Goal: Task Accomplishment & Management: Manage account settings

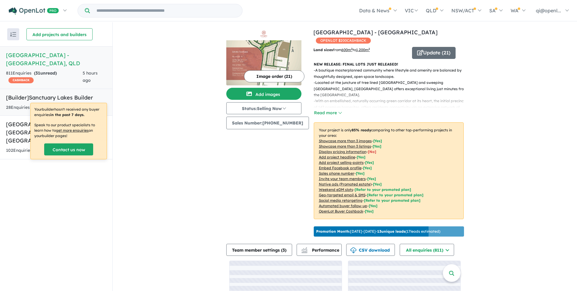
click at [65, 93] on h5 "[Builder] Sanctuary Lakes Builder" at bounding box center [56, 97] width 100 height 8
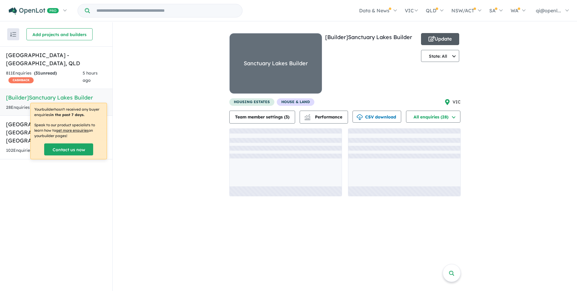
click at [442, 38] on button "Update" at bounding box center [440, 39] width 38 height 12
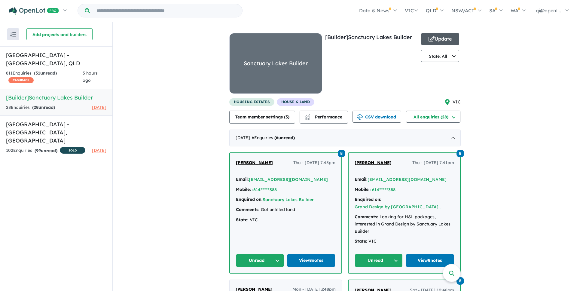
click at [442, 37] on button "Update" at bounding box center [440, 39] width 38 height 12
click at [55, 56] on h5 "Wirraglen Estate - Highfields , QLD" at bounding box center [56, 59] width 100 height 16
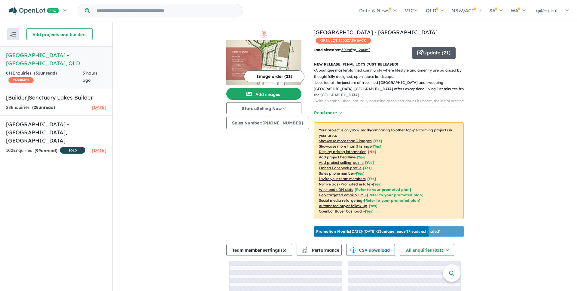
click at [441, 47] on button "Update ( 21 )" at bounding box center [434, 53] width 44 height 12
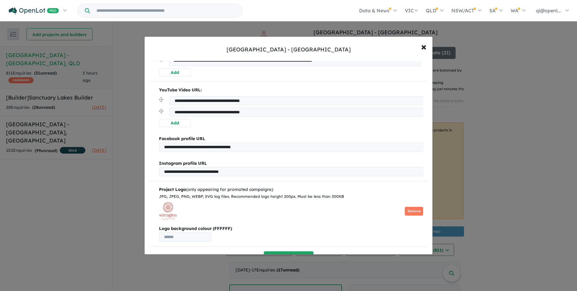
scroll to position [356, 0]
click at [284, 136] on div "Facebook profile URL" at bounding box center [291, 139] width 264 height 7
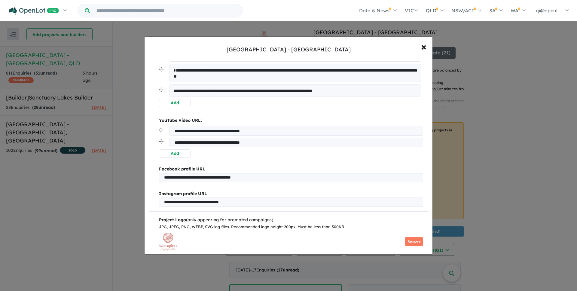
click at [265, 167] on div "Facebook profile URL" at bounding box center [291, 169] width 264 height 7
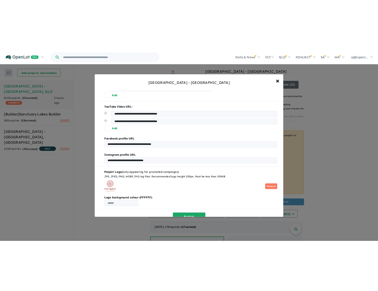
scroll to position [387, 0]
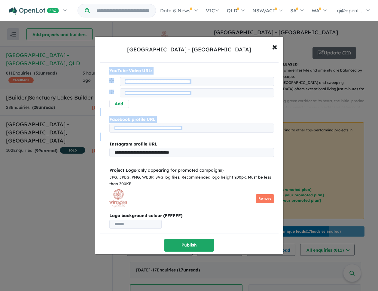
drag, startPoint x: 102, startPoint y: 78, endPoint x: 273, endPoint y: 172, distance: 194.8
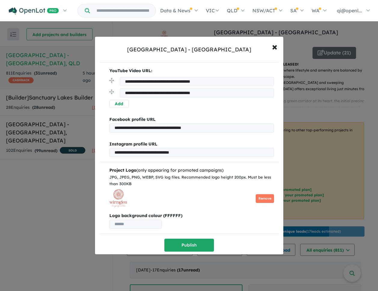
click at [275, 50] on span "×" at bounding box center [274, 46] width 5 height 13
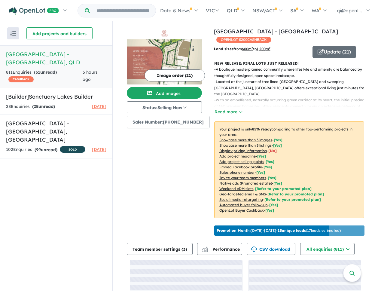
scroll to position [0, 0]
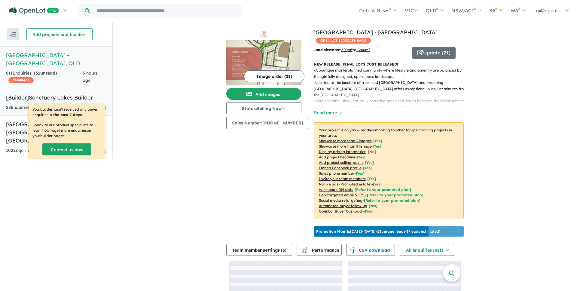
click at [79, 104] on div "28 Enquir ies ( 28 unread) 13 days ago" at bounding box center [56, 107] width 100 height 7
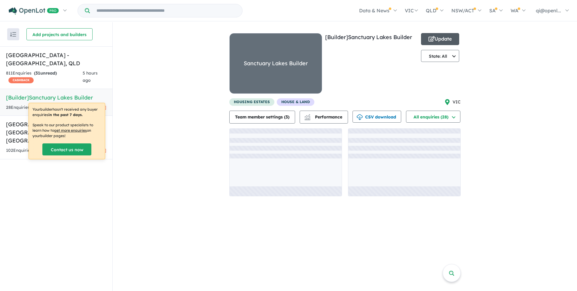
click at [445, 38] on button "Update" at bounding box center [440, 39] width 38 height 12
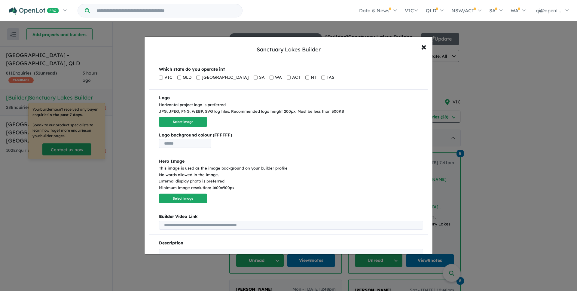
scroll to position [83, 0]
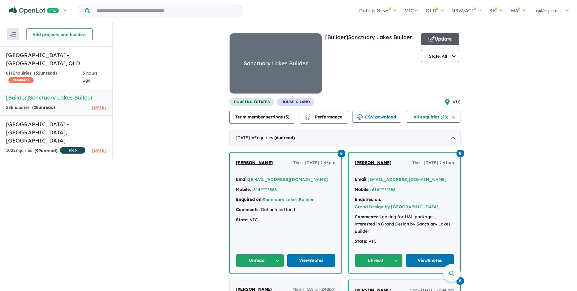
click at [441, 37] on button "Update" at bounding box center [440, 39] width 38 height 12
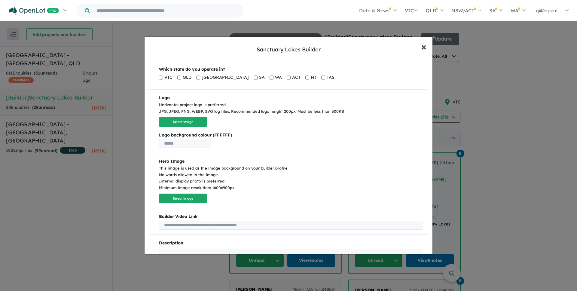
click at [425, 43] on span "×" at bounding box center [423, 46] width 5 height 13
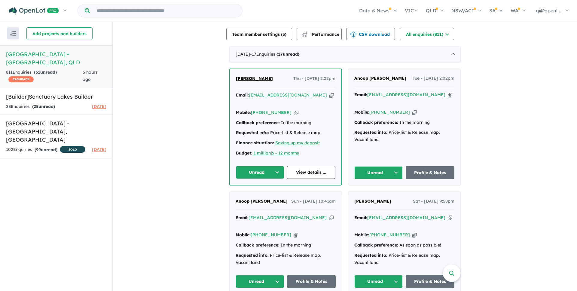
scroll to position [233, 0]
